Goal: Task Accomplishment & Management: Manage account settings

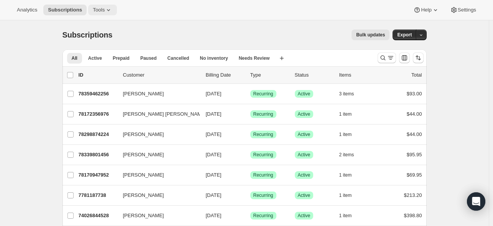
click at [112, 7] on icon at bounding box center [109, 10] width 8 height 8
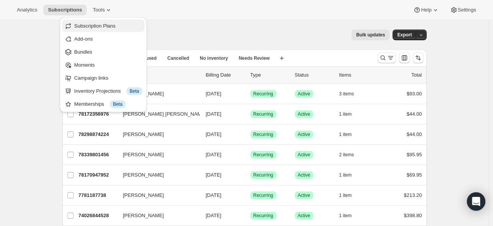
click at [110, 25] on span "Subscription Plans" at bounding box center [94, 26] width 41 height 6
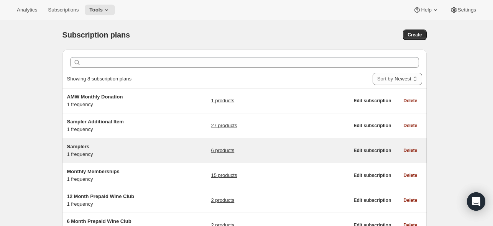
scroll to position [38, 0]
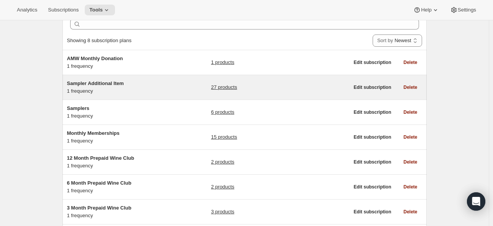
click at [115, 89] on div "Sampler Additional Item 1 frequency" at bounding box center [115, 87] width 96 height 15
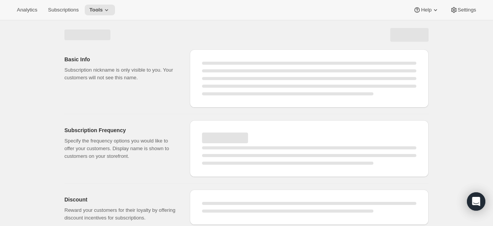
select select "WEEK"
select select "MONTH"
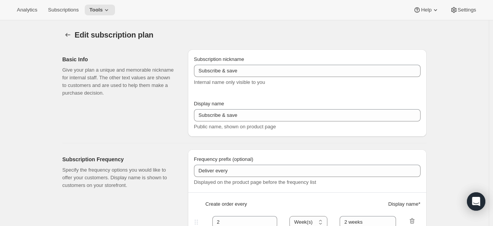
type input "Sampler Additional Item"
type input "Bill"
type input "1"
select select "MONTH"
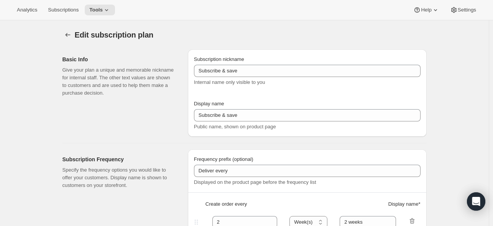
type input "on Shipping Date"
checkbox input "true"
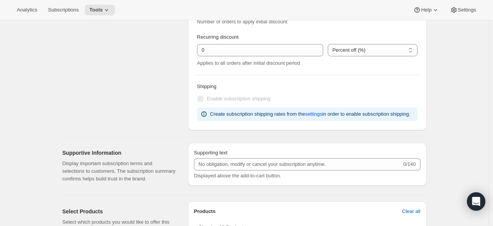
scroll to position [307, 0]
